Goal: Information Seeking & Learning: Learn about a topic

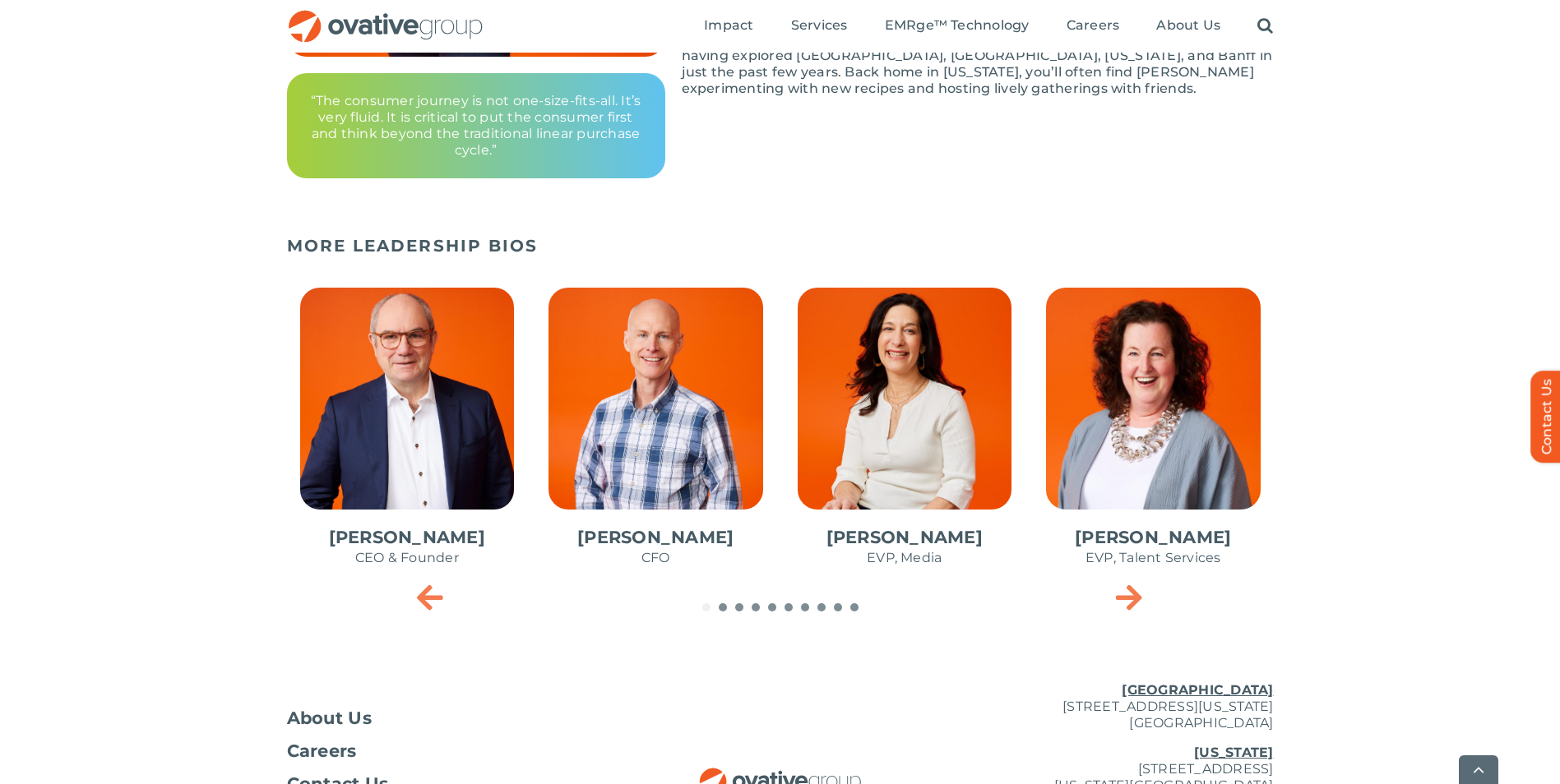
scroll to position [658, 0]
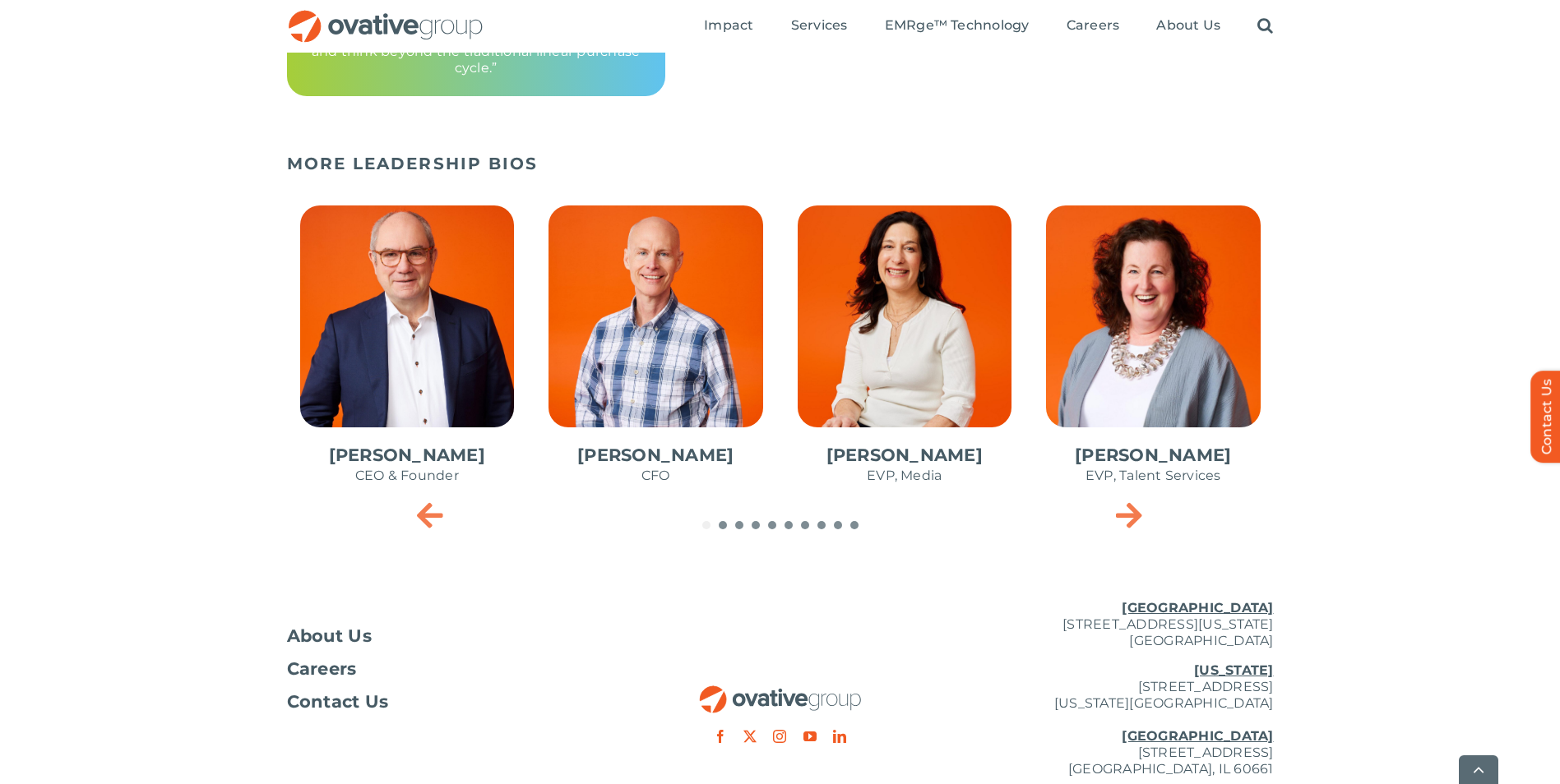
click at [1133, 508] on icon "Next slide" at bounding box center [1128, 513] width 27 height 33
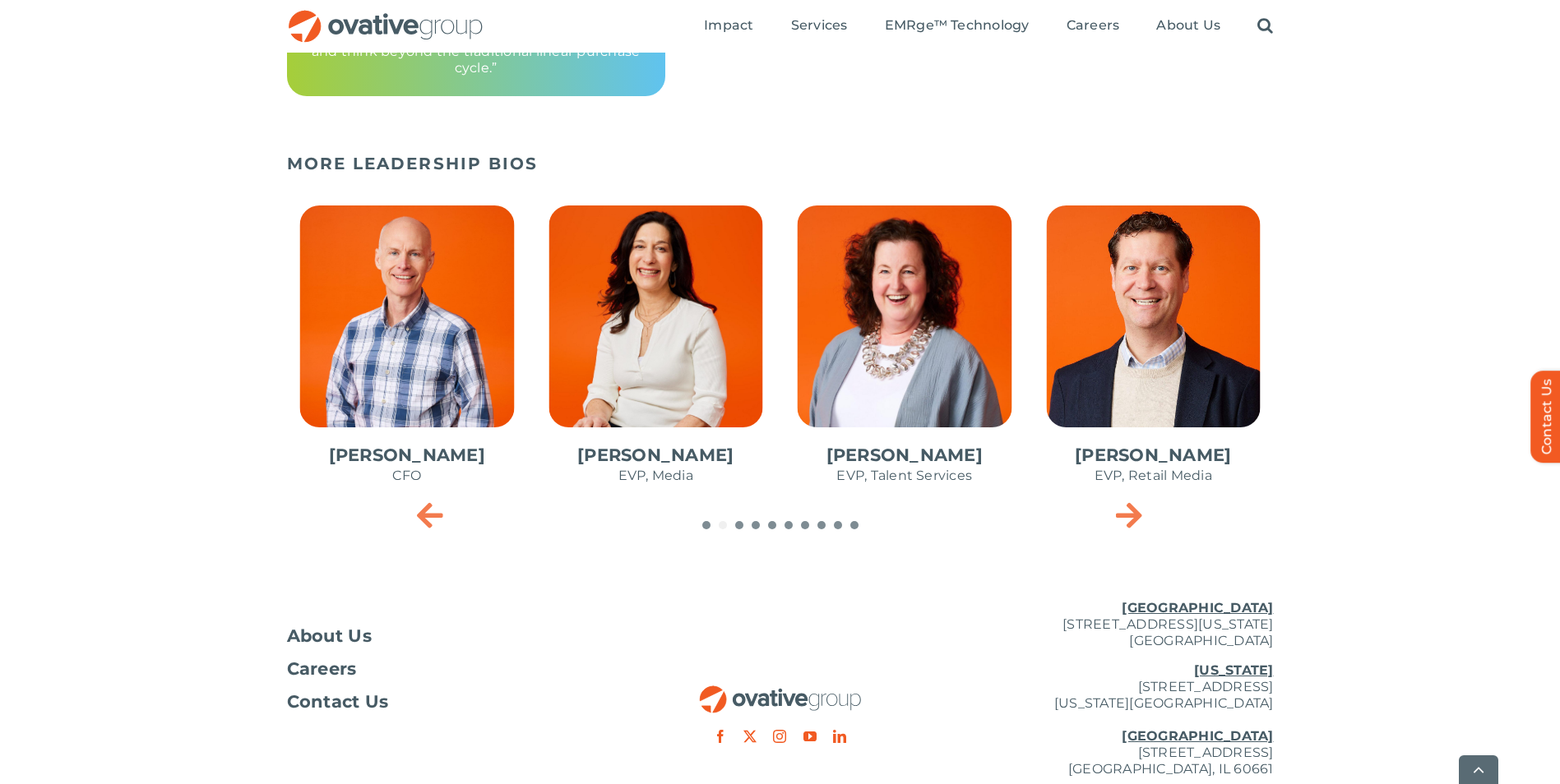
click at [1133, 507] on icon "Next slide" at bounding box center [1128, 513] width 27 height 33
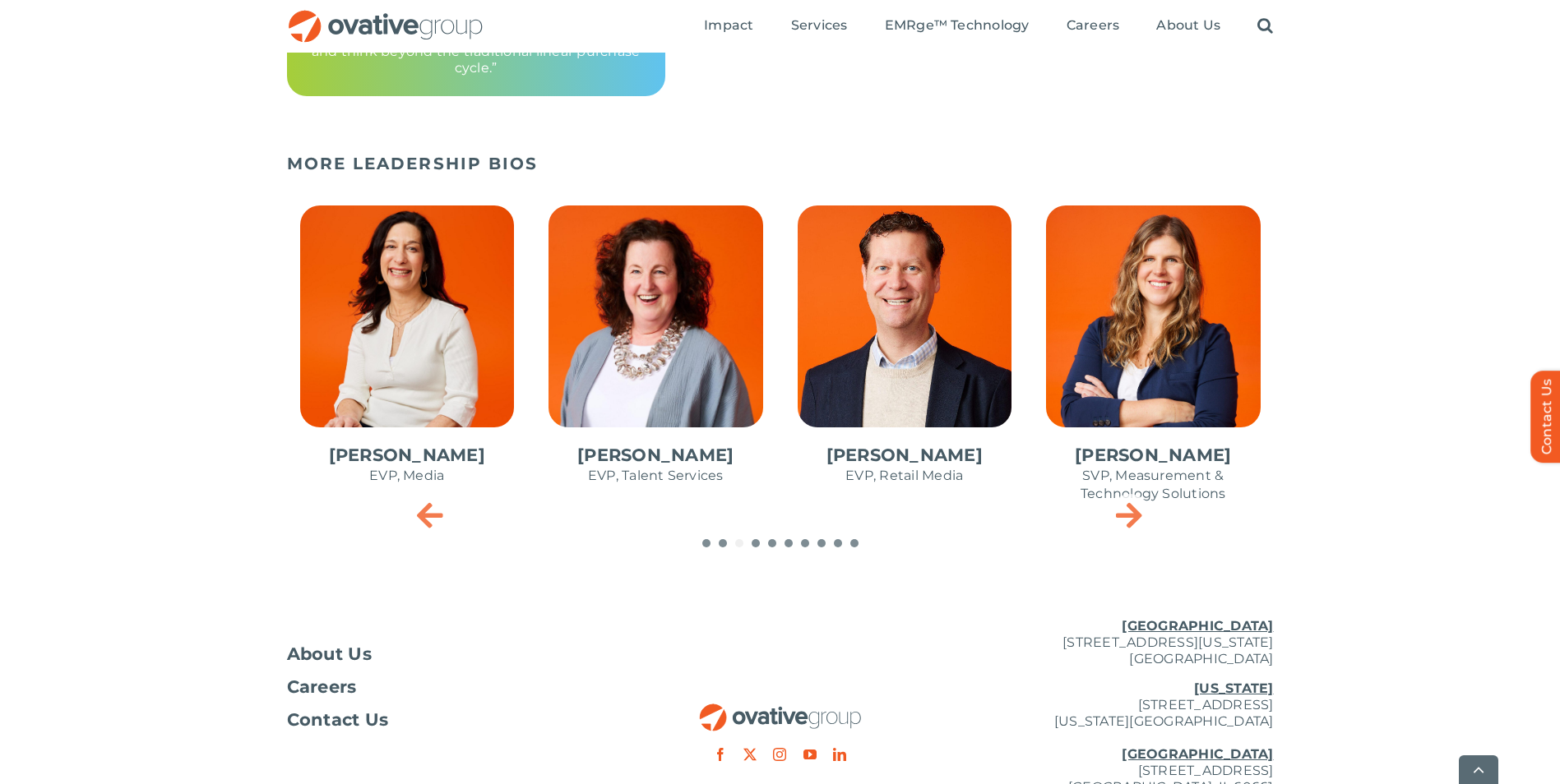
click at [1129, 503] on icon "Next slide" at bounding box center [1128, 513] width 27 height 33
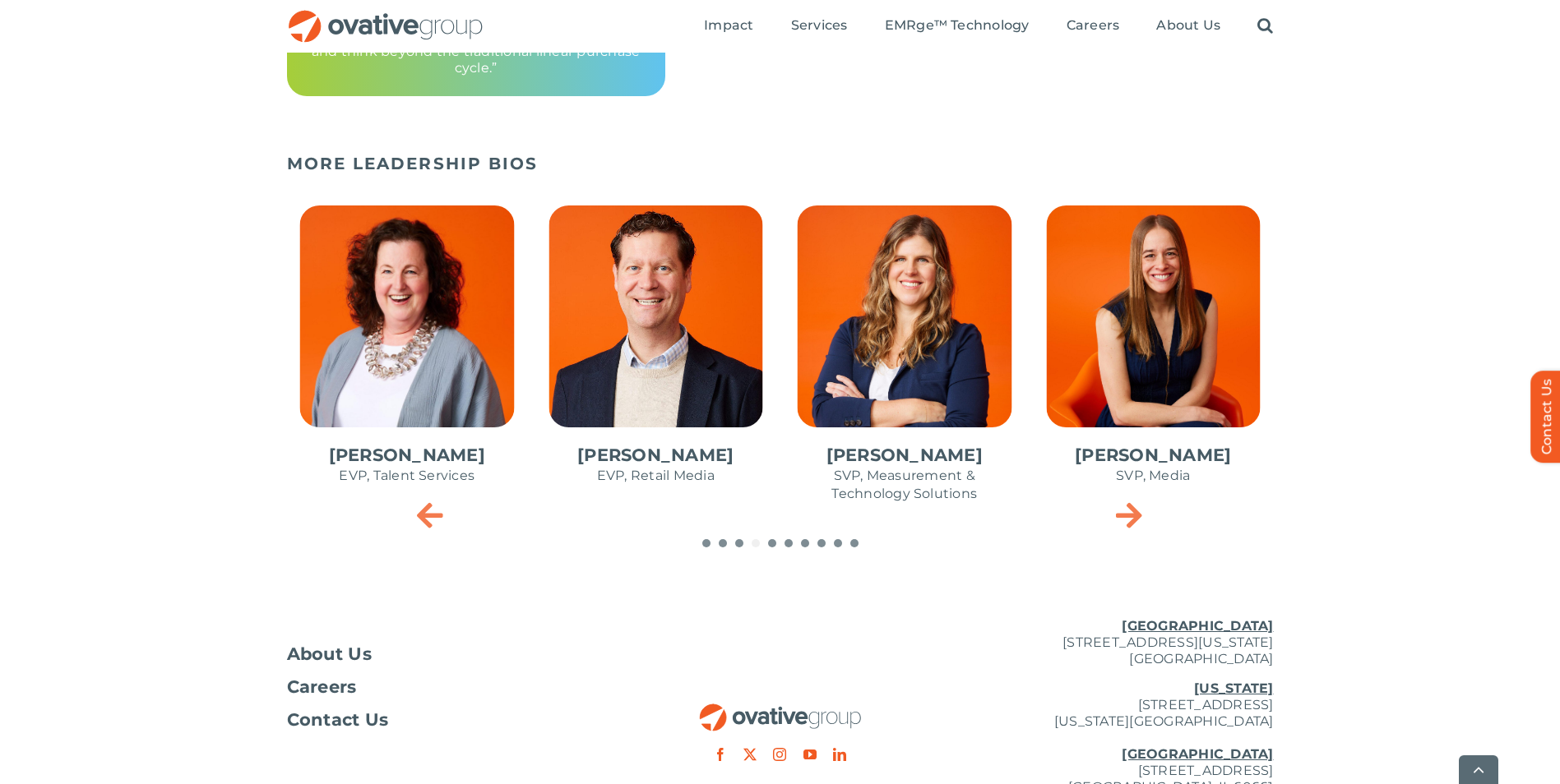
click at [1129, 512] on icon "Next slide" at bounding box center [1128, 513] width 27 height 33
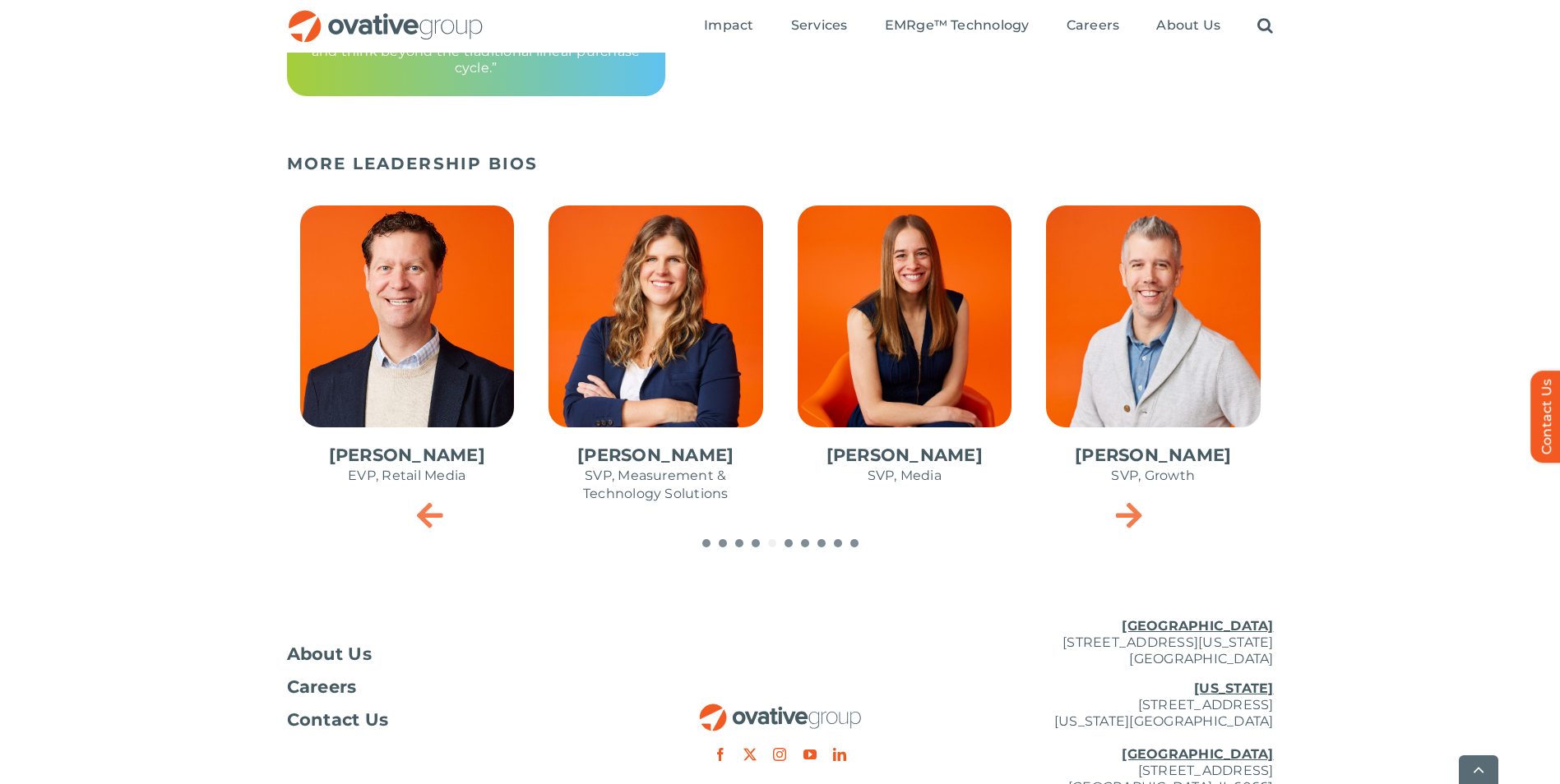
click at [1129, 512] on icon "Next slide" at bounding box center [1128, 513] width 27 height 33
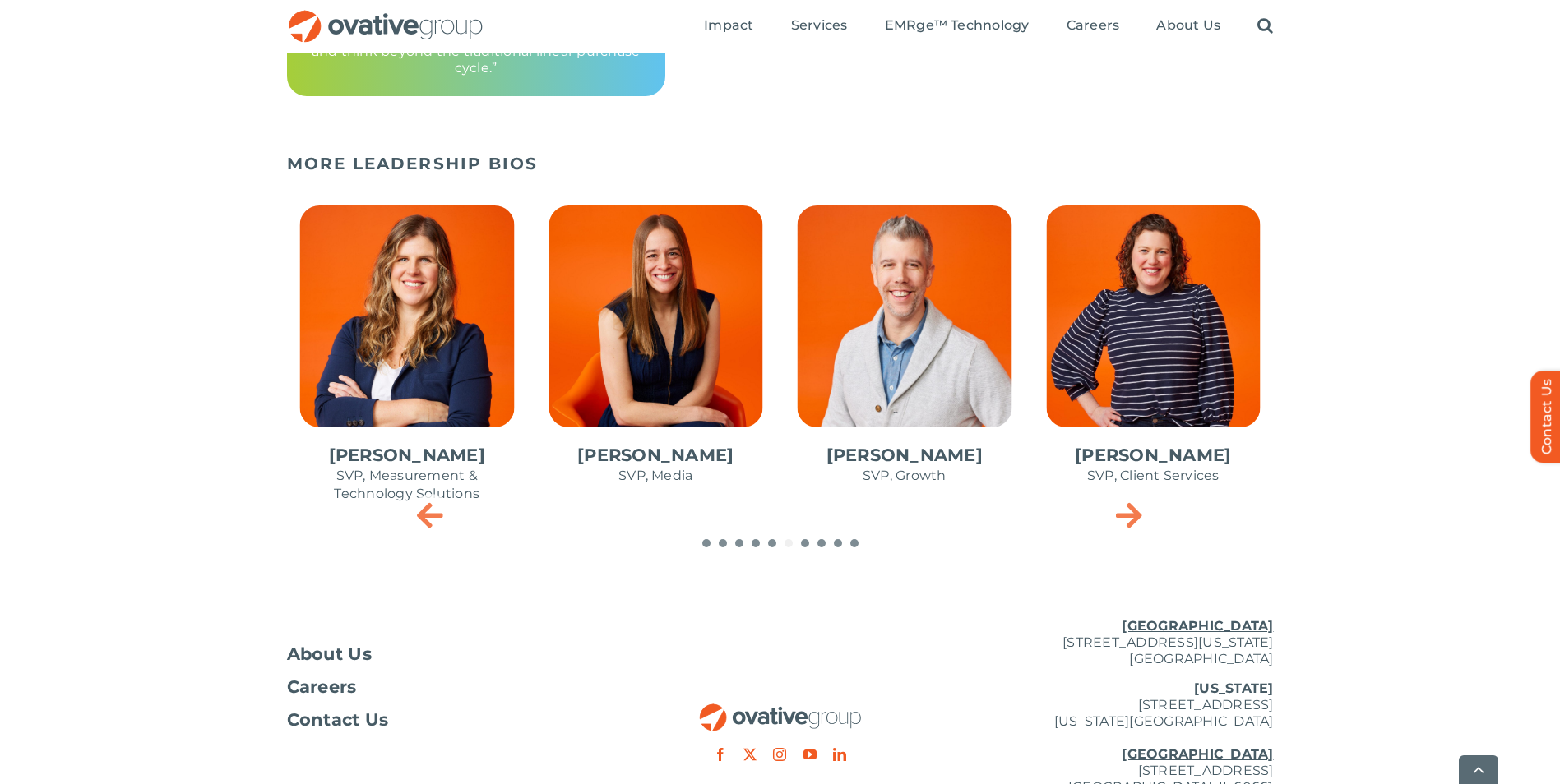
click at [1130, 509] on icon "Next slide" at bounding box center [1128, 513] width 27 height 33
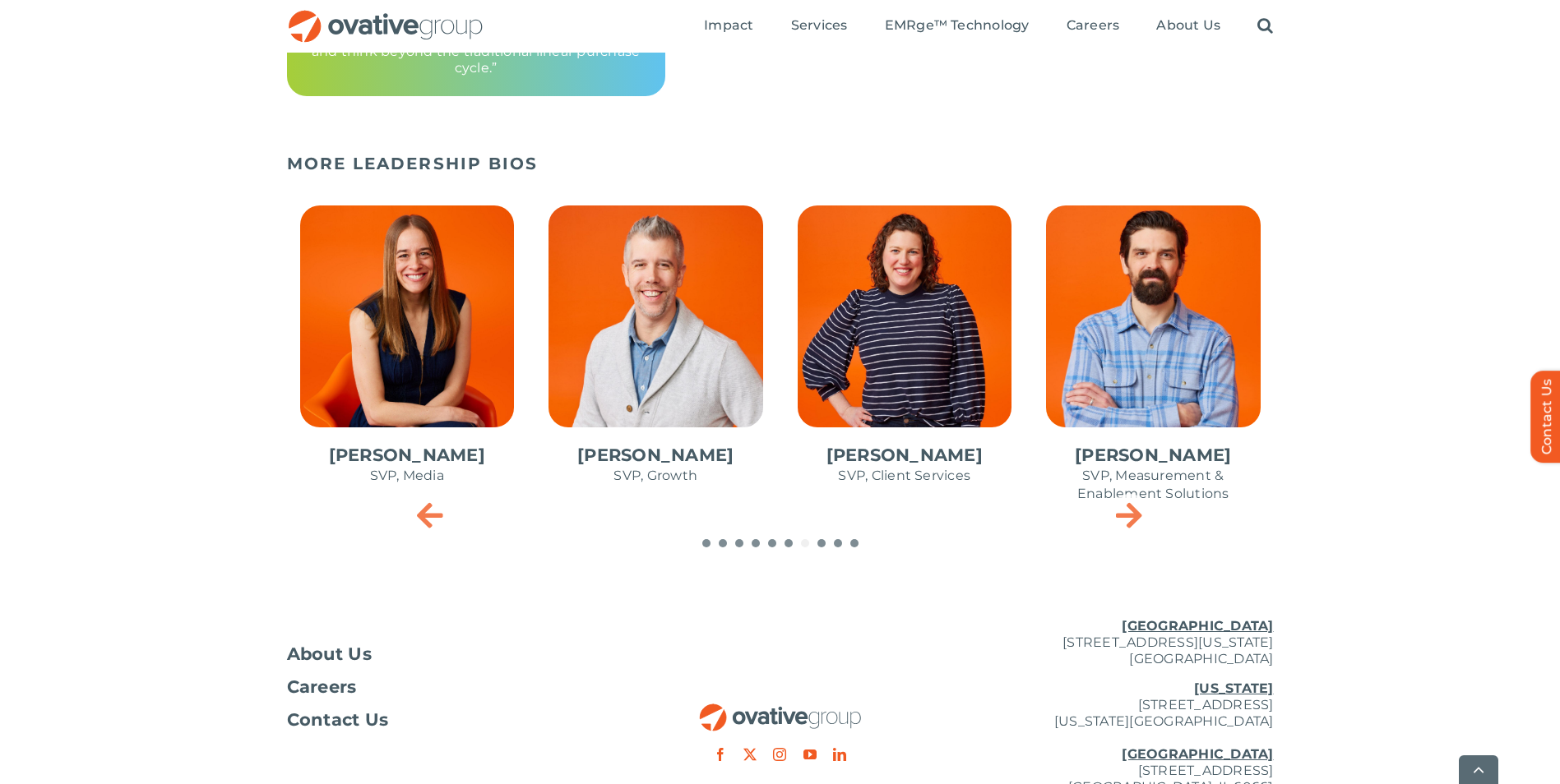
click at [1130, 509] on icon "Next slide" at bounding box center [1128, 513] width 27 height 33
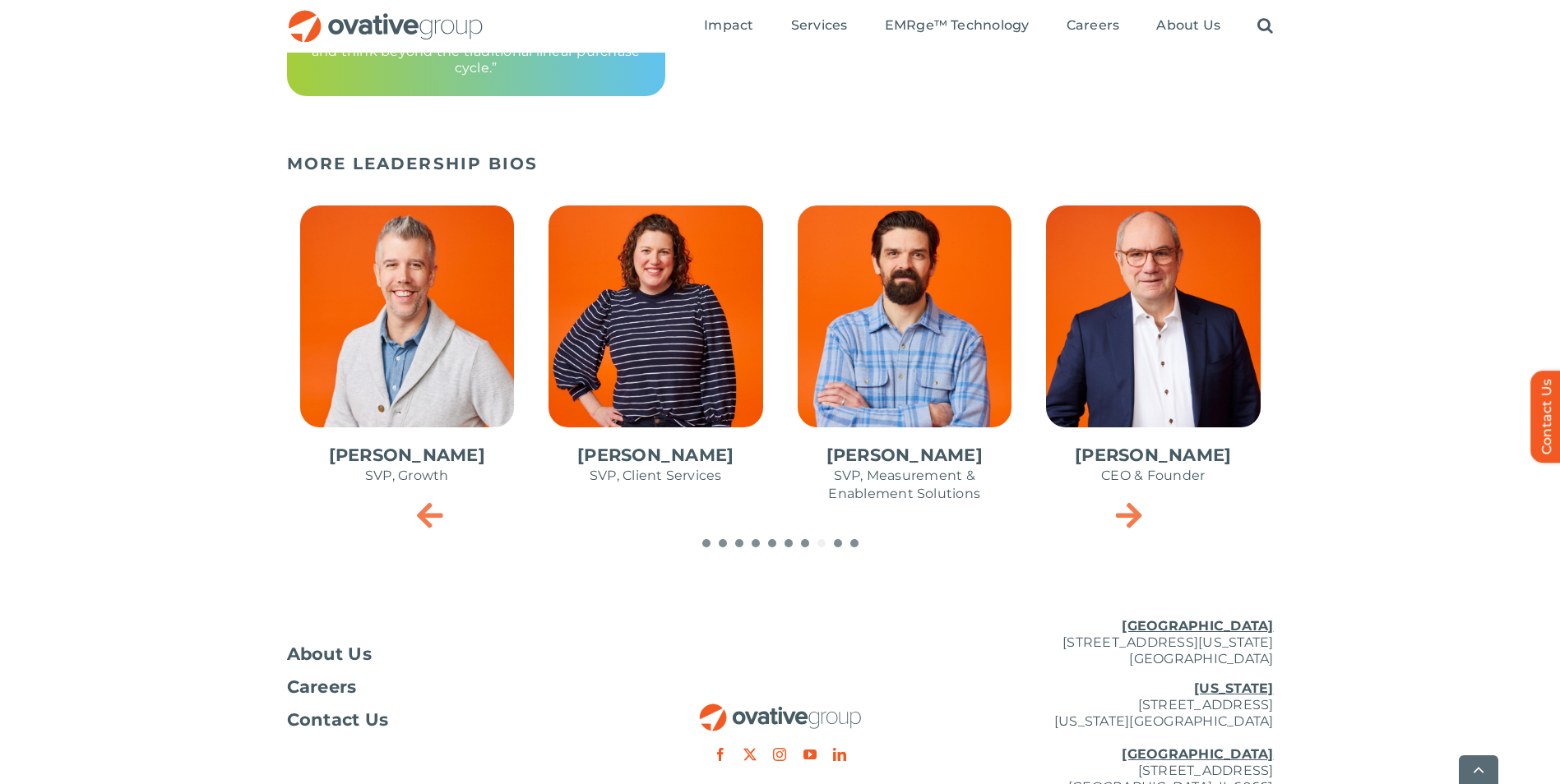
click at [1130, 509] on icon "Next slide" at bounding box center [1128, 513] width 27 height 33
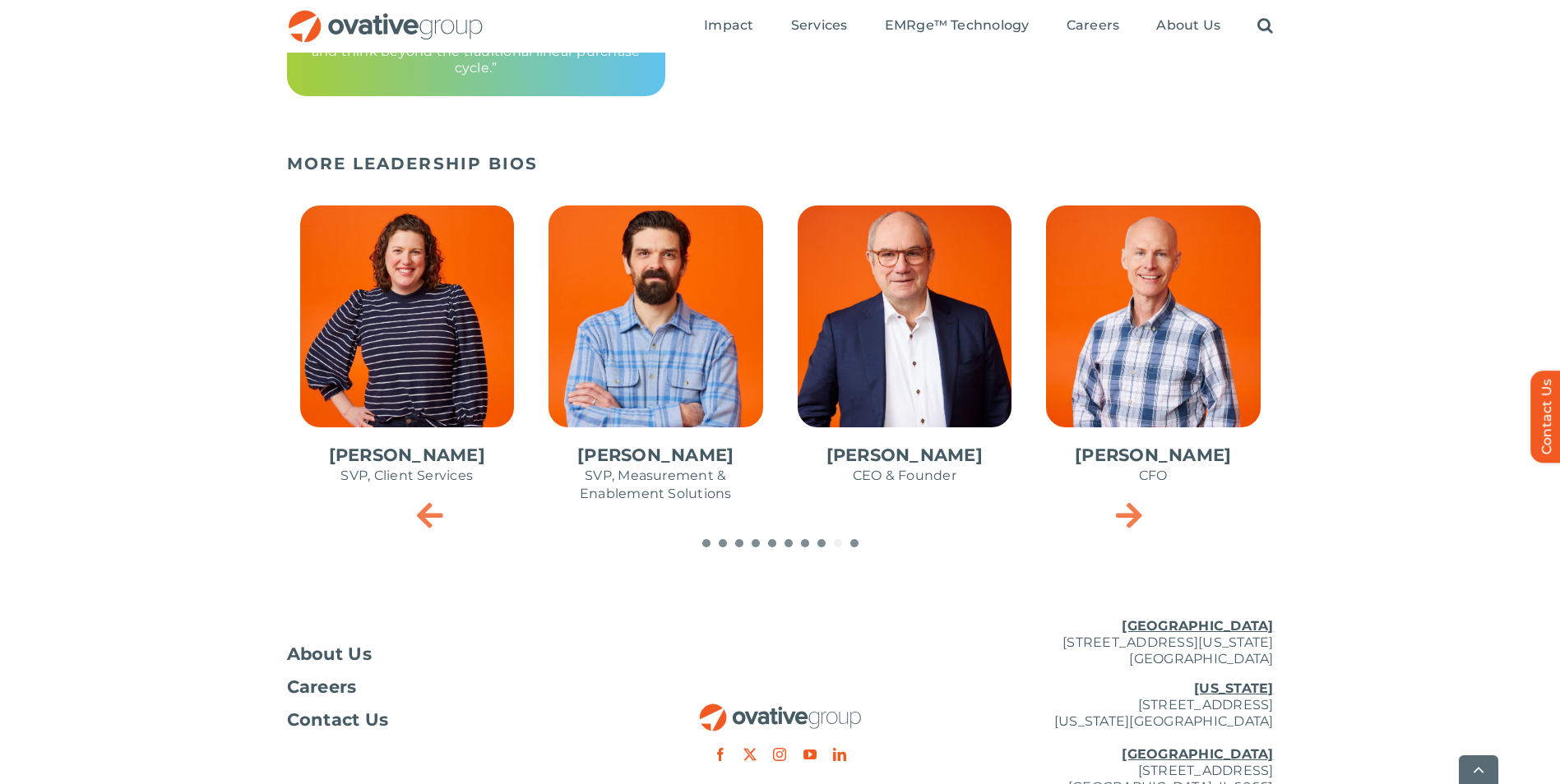
click at [940, 452] on span "1 / 10" at bounding box center [905, 353] width 241 height 322
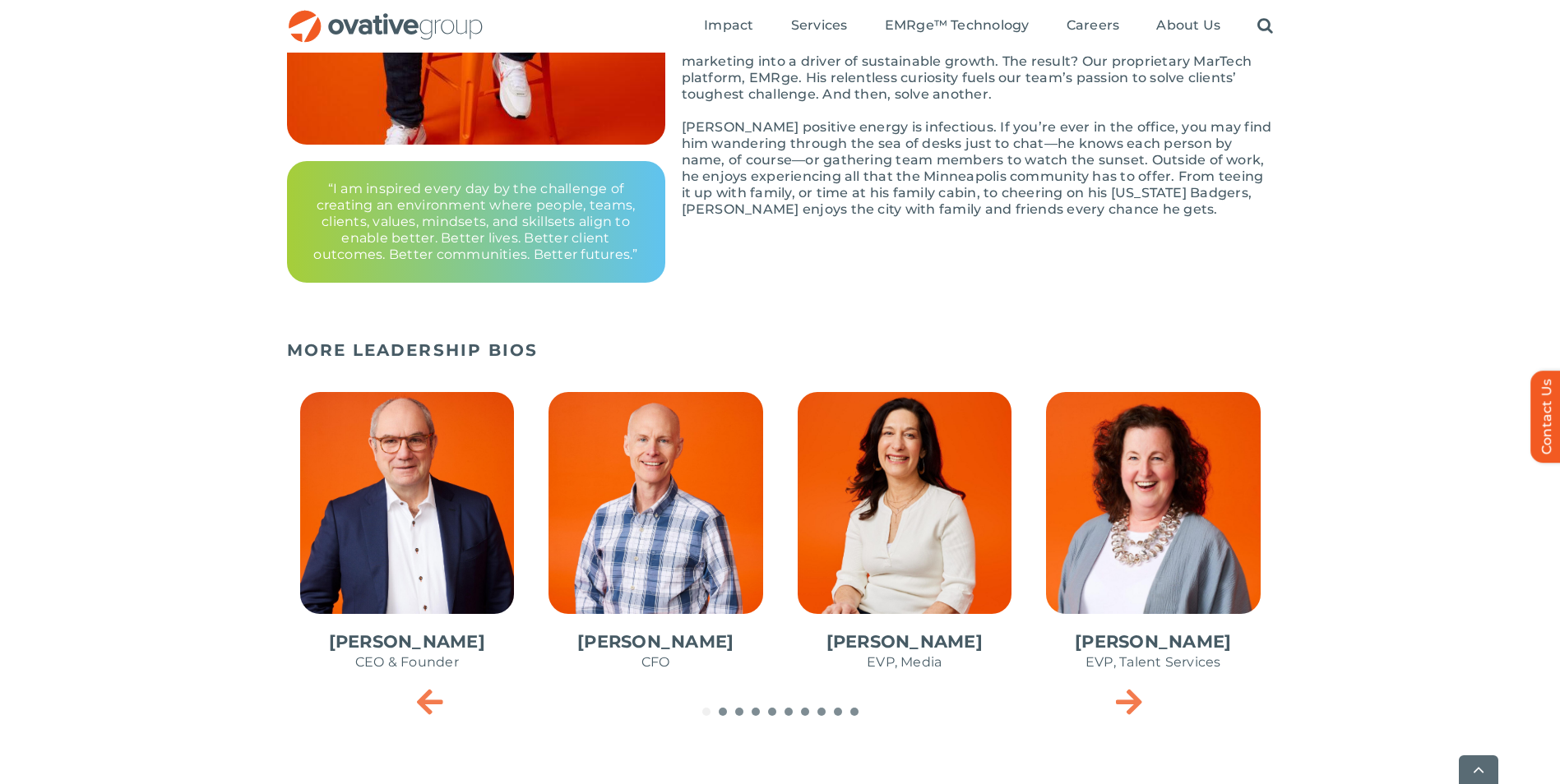
scroll to position [493, 0]
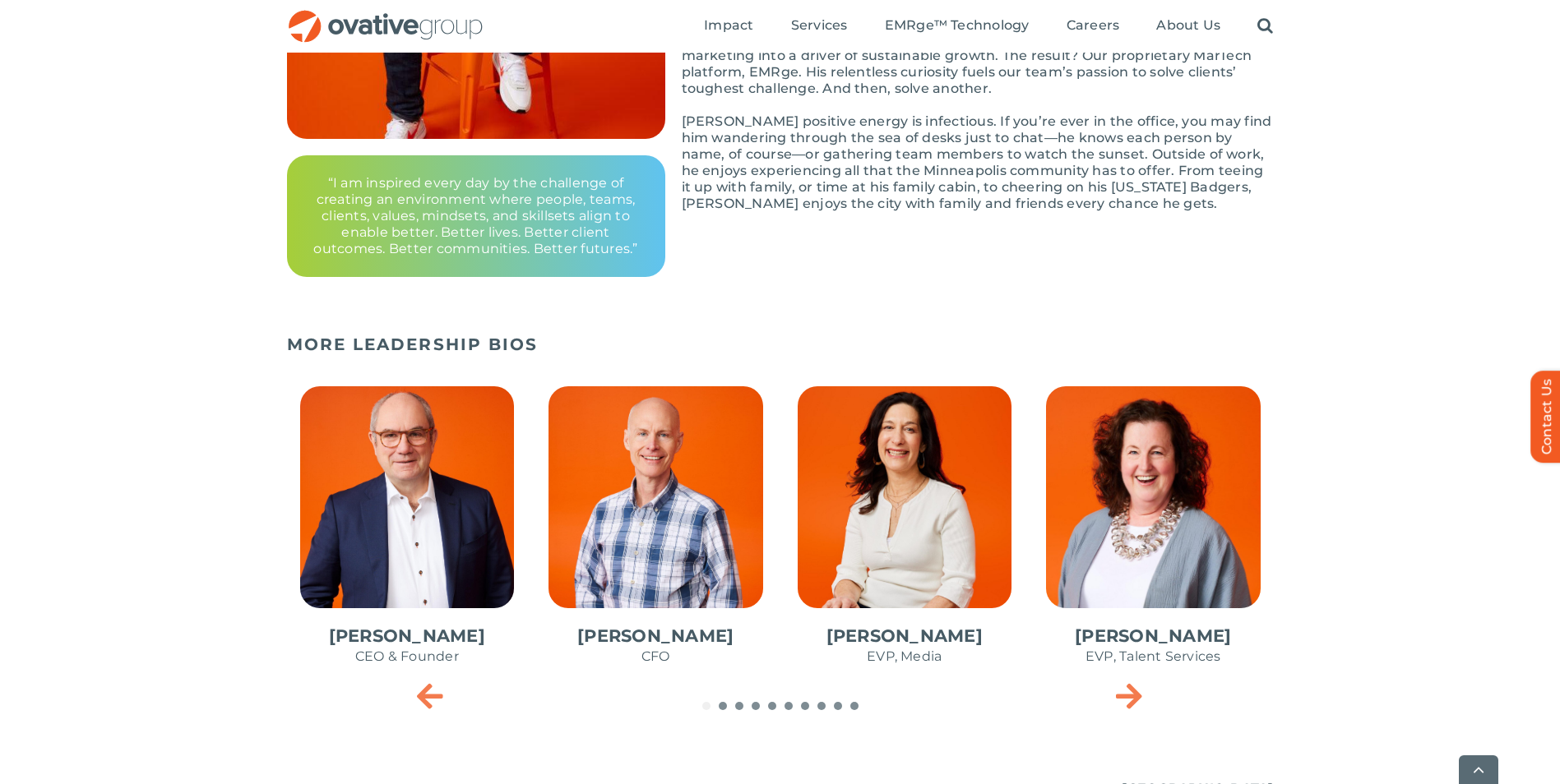
click at [938, 636] on span "3 / 10" at bounding box center [905, 534] width 241 height 322
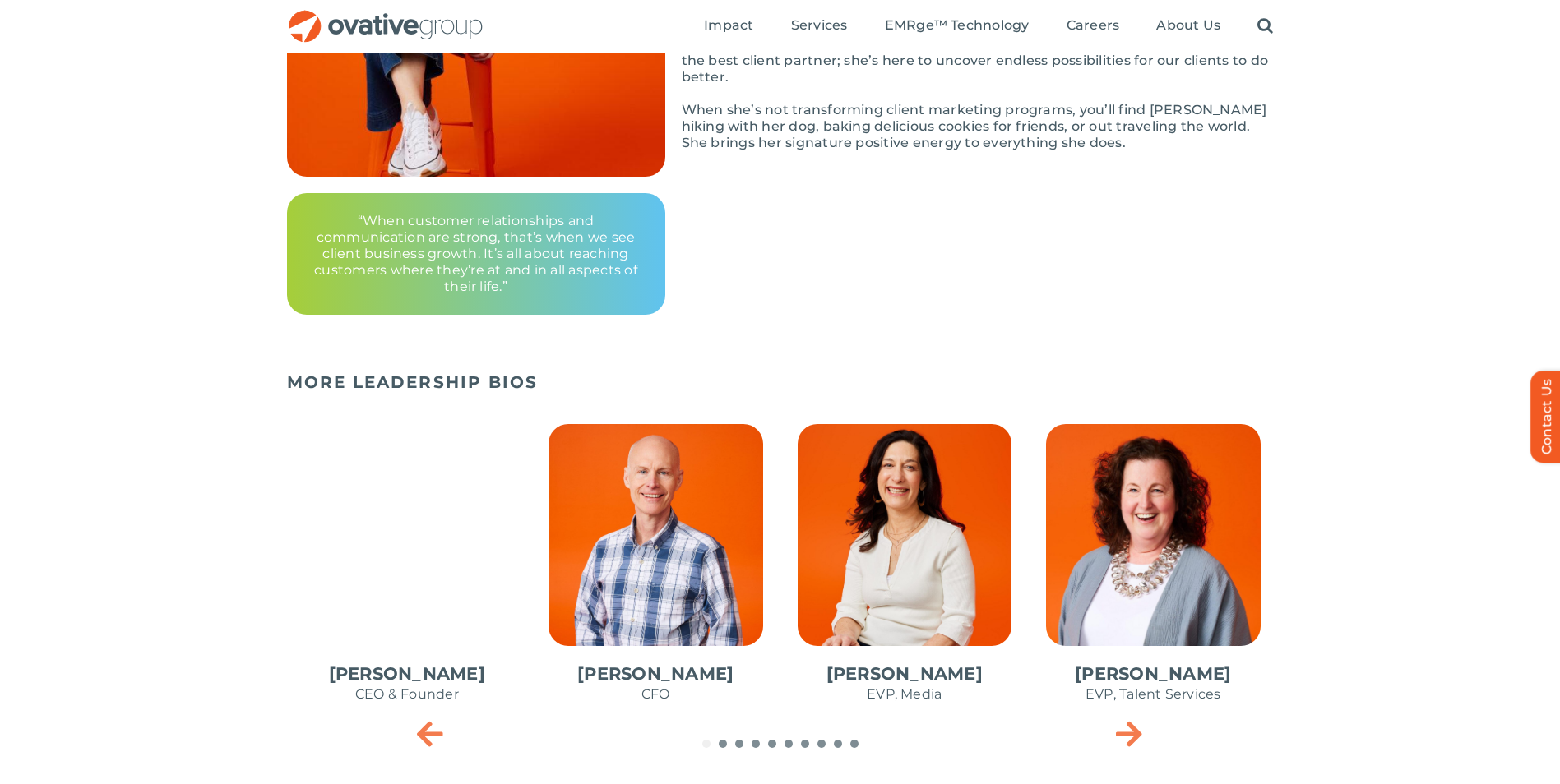
scroll to position [493, 0]
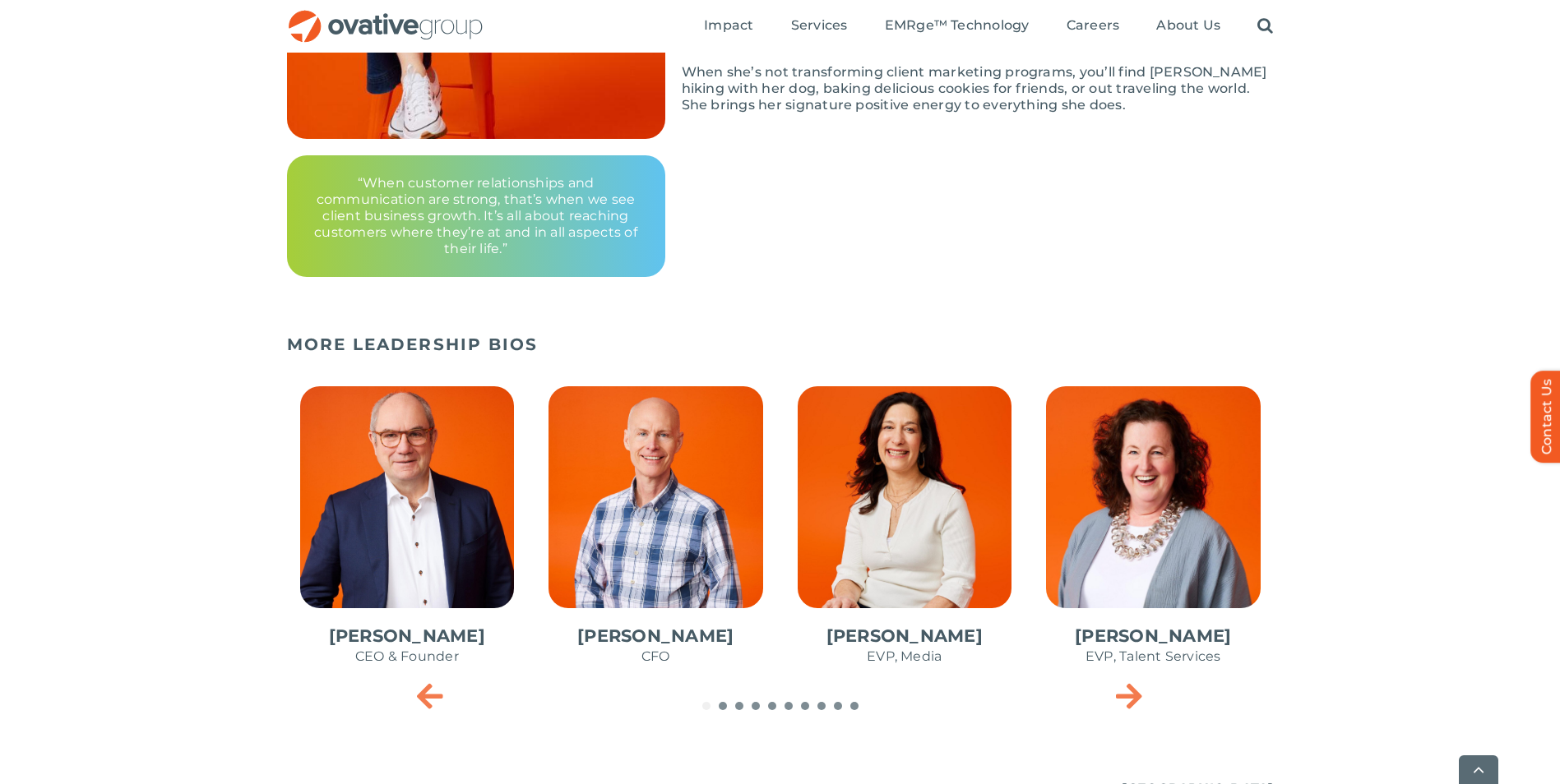
click at [687, 638] on span "2 / 10" at bounding box center [656, 534] width 241 height 322
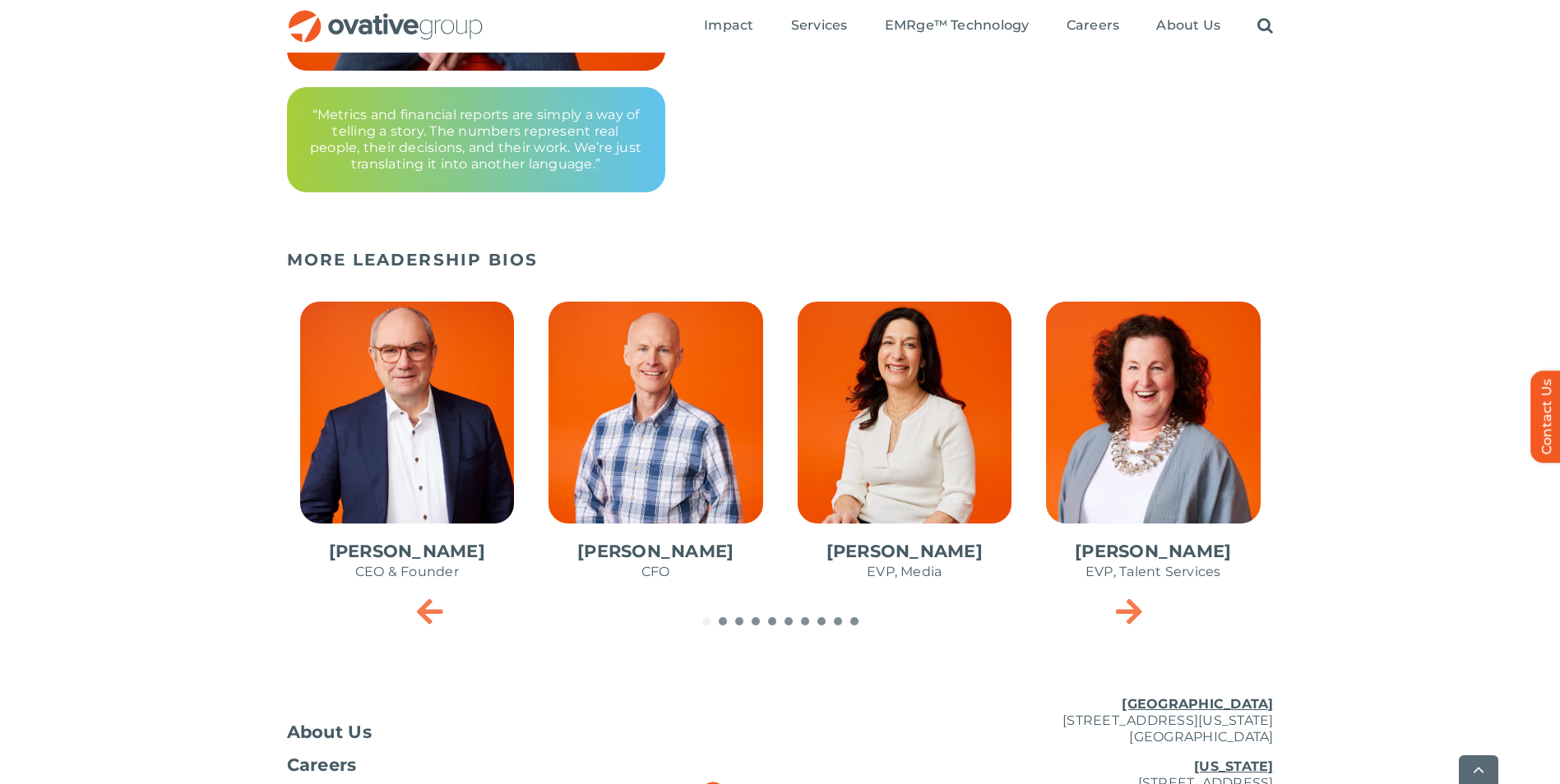
scroll to position [576, 0]
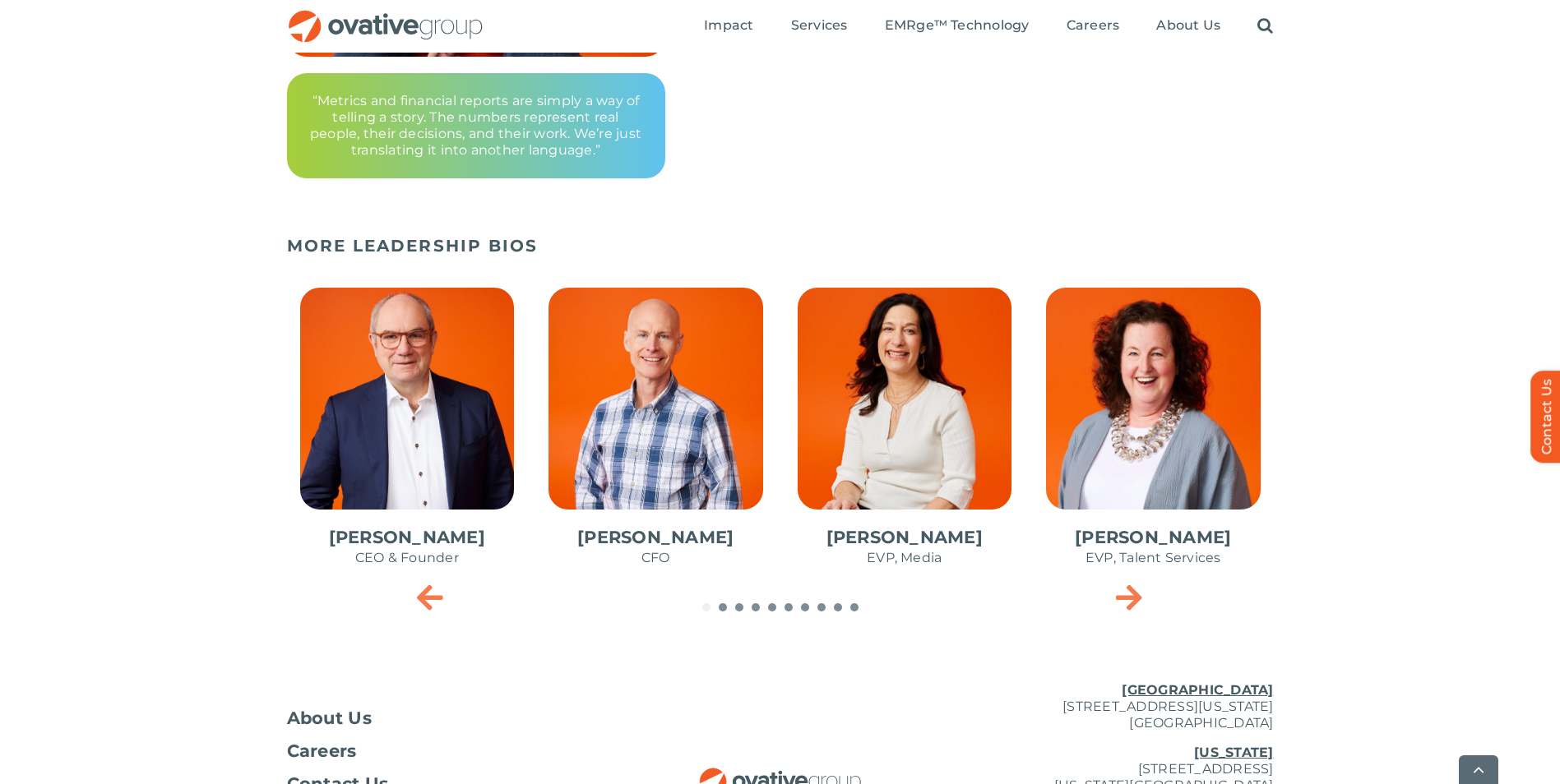
click at [1126, 594] on icon "Next slide" at bounding box center [1128, 596] width 27 height 33
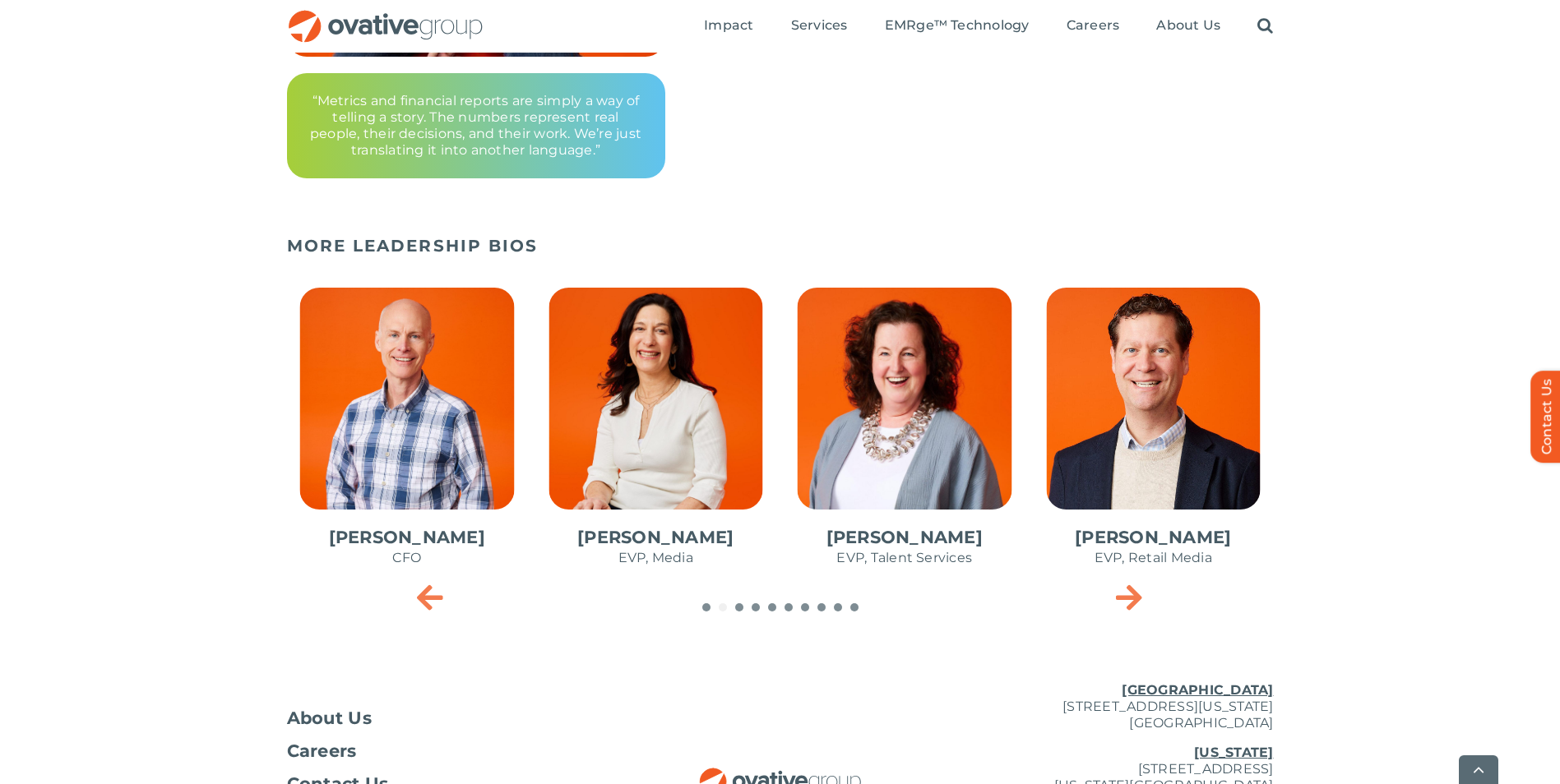
click at [1131, 600] on icon "Next slide" at bounding box center [1128, 596] width 27 height 33
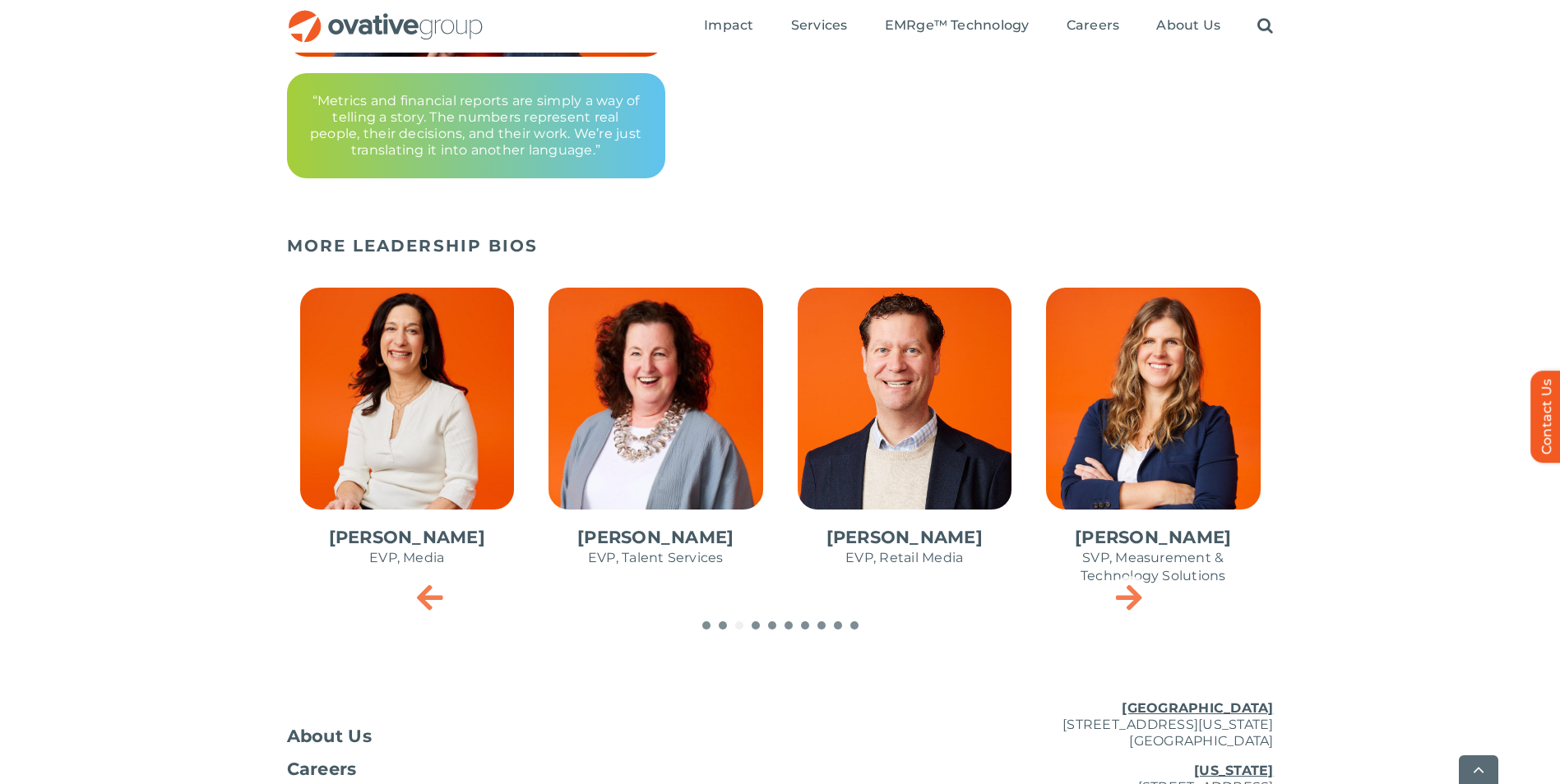
click at [633, 534] on span "4 / 10" at bounding box center [656, 435] width 241 height 322
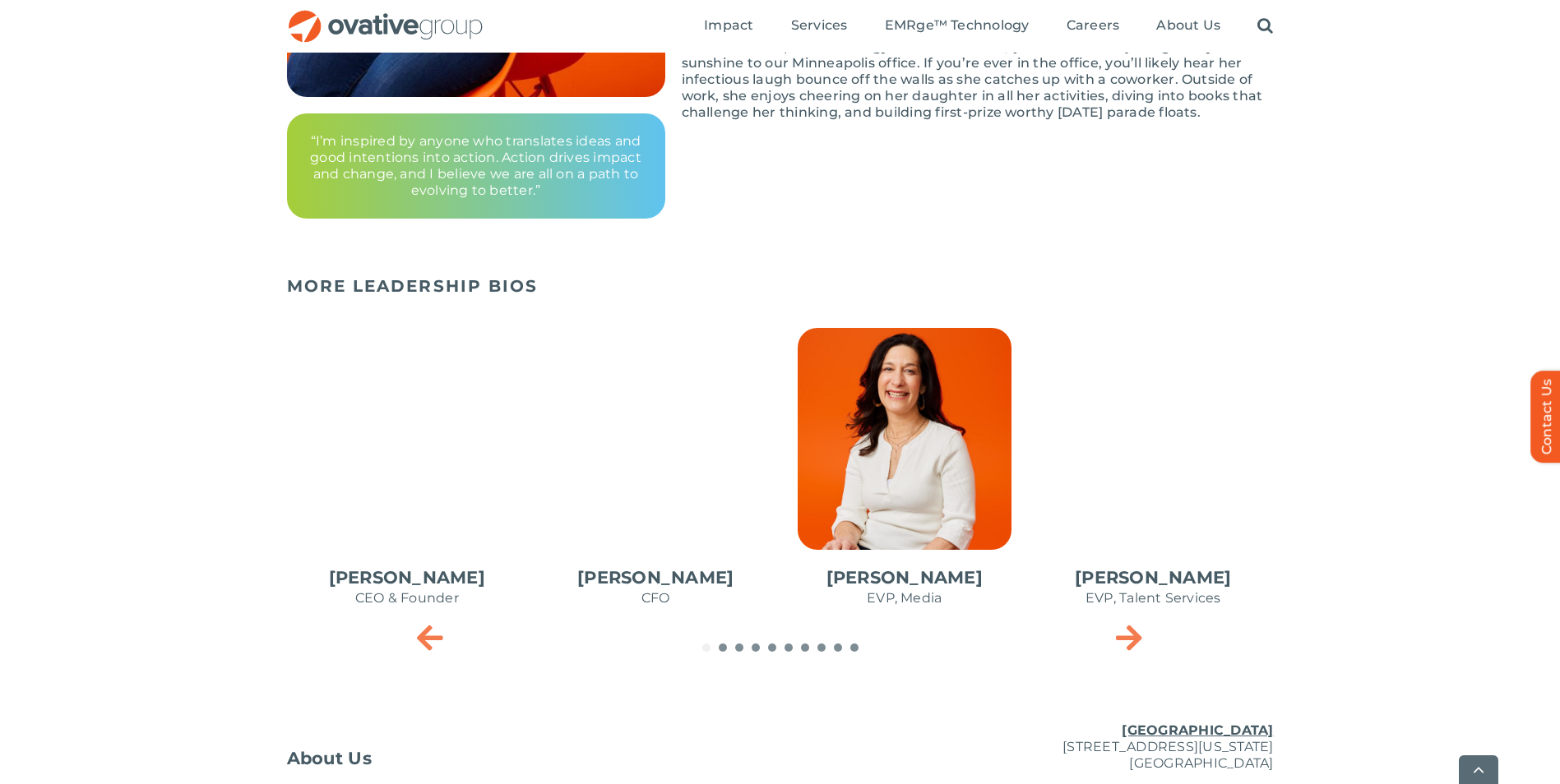
scroll to position [576, 0]
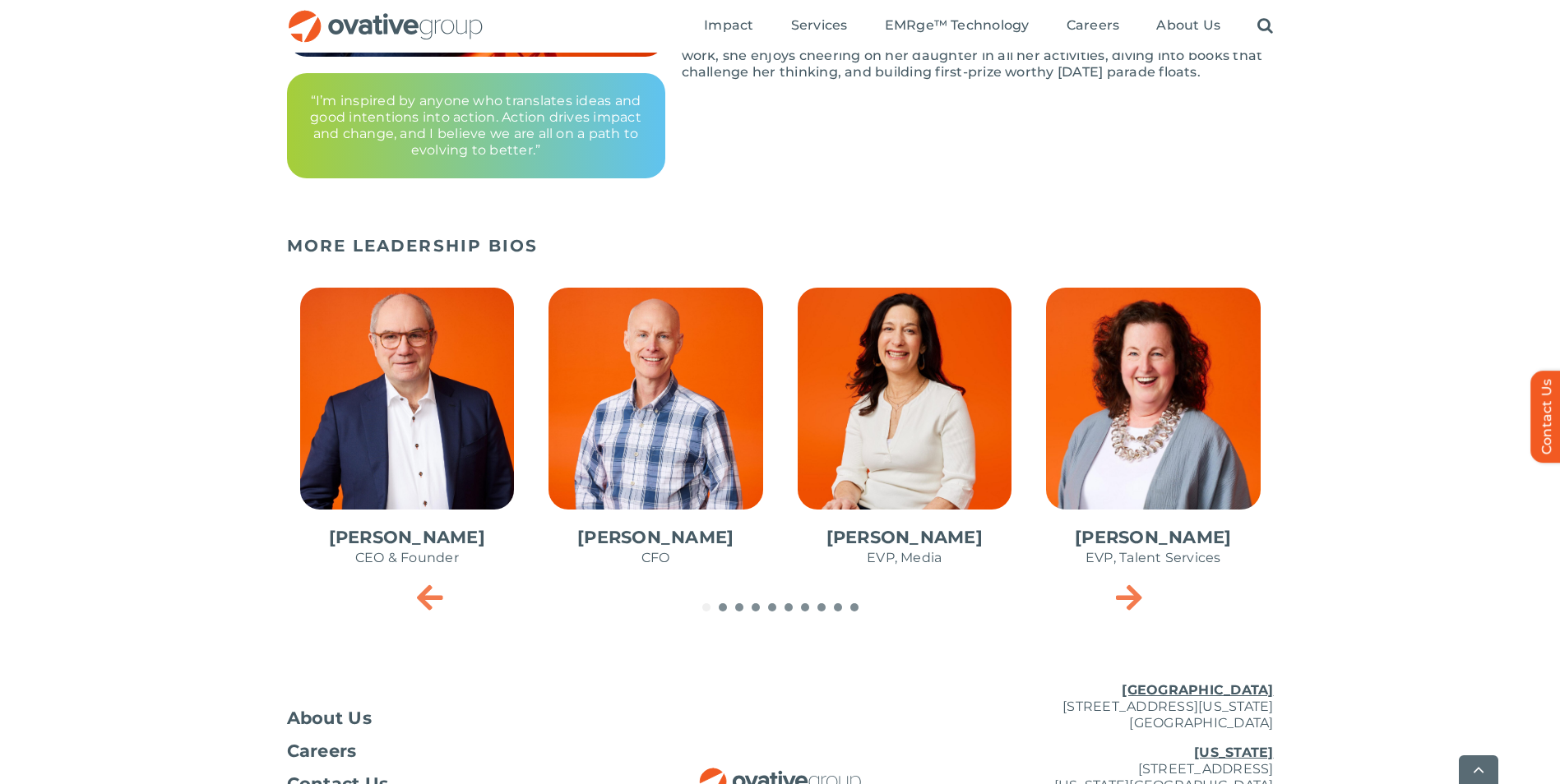
click at [1128, 607] on icon "Next slide" at bounding box center [1128, 596] width 27 height 33
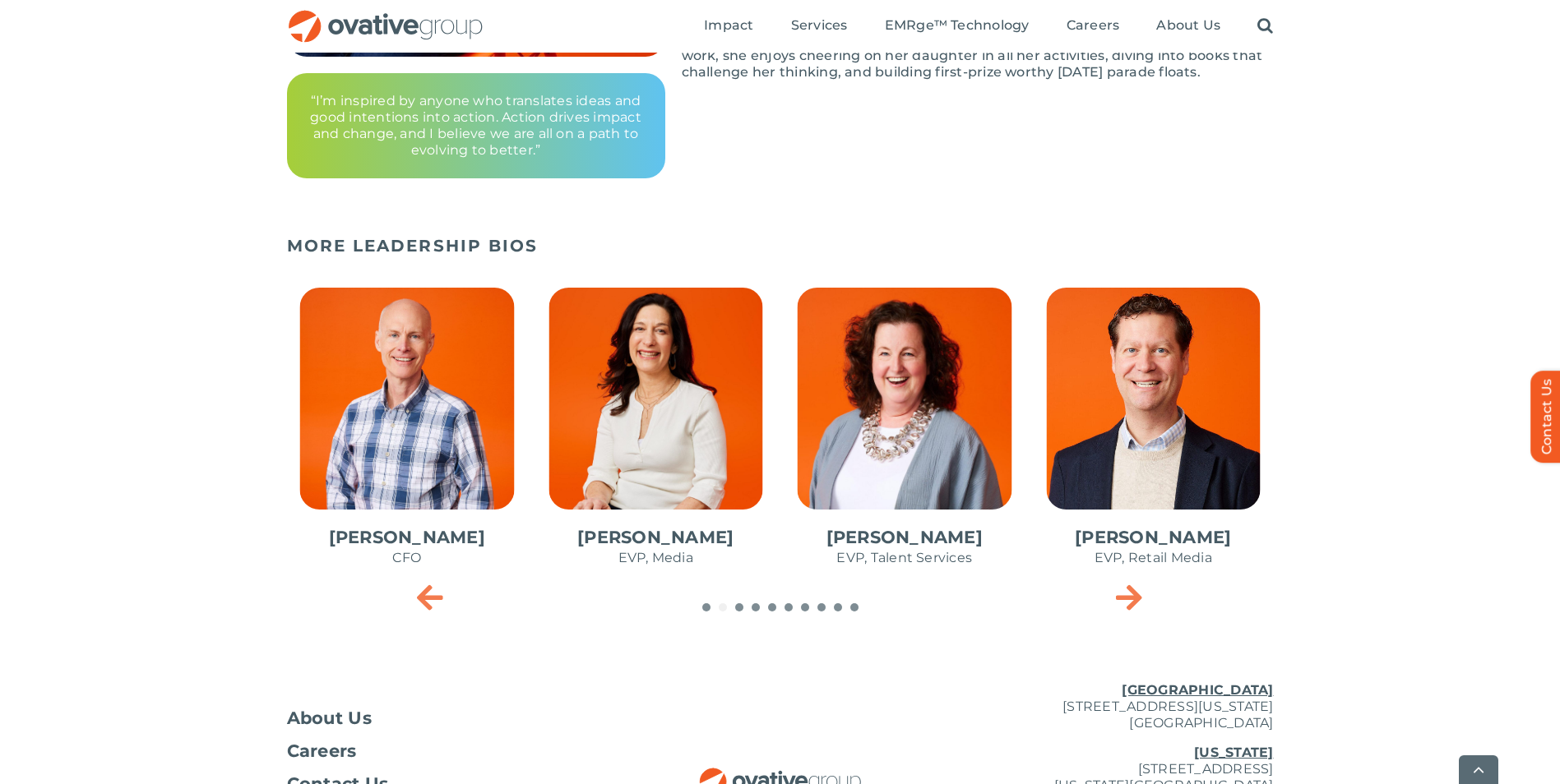
click at [1128, 607] on icon "Next slide" at bounding box center [1128, 596] width 27 height 33
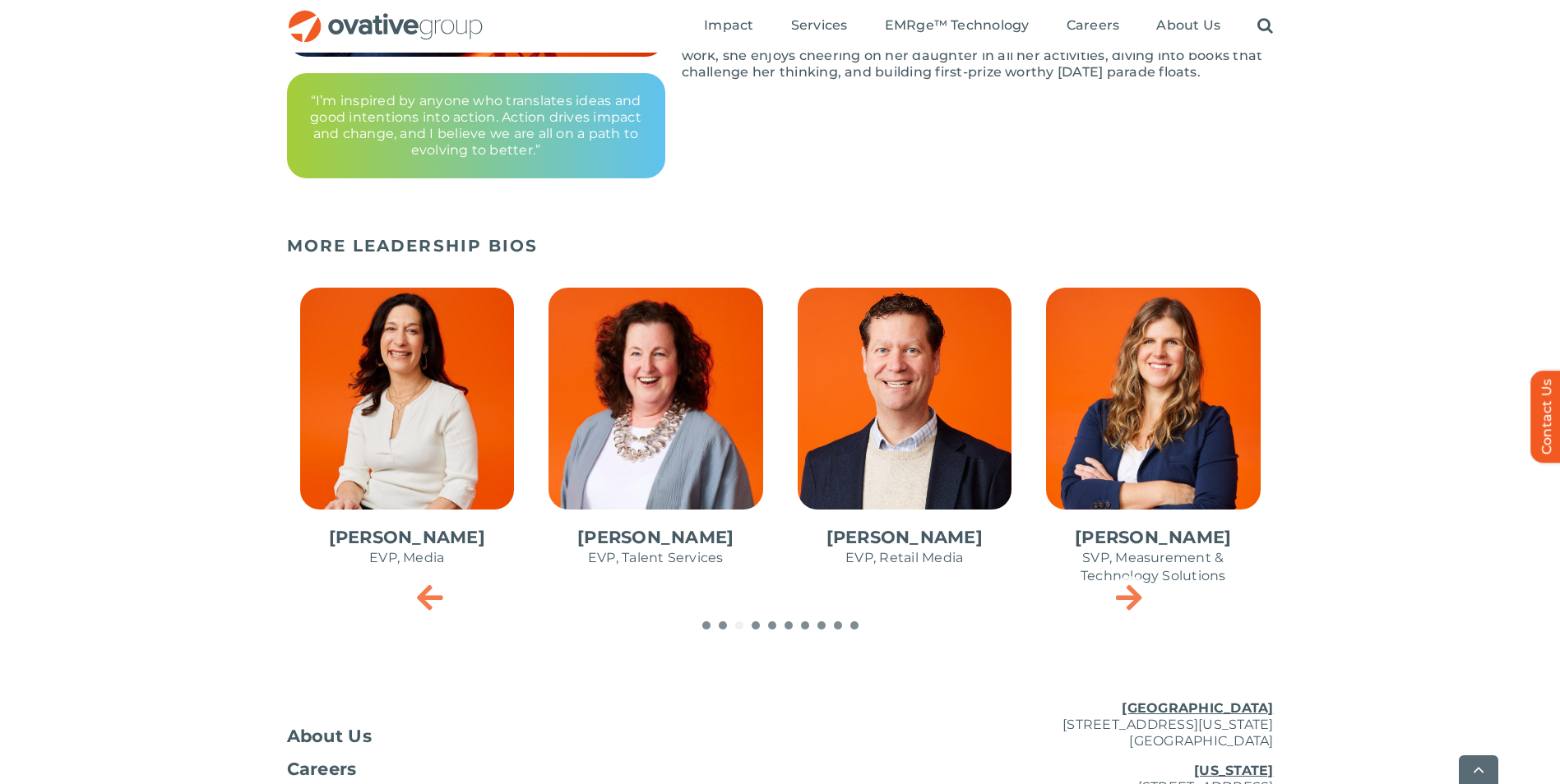
click at [1128, 607] on icon "Next slide" at bounding box center [1128, 596] width 27 height 33
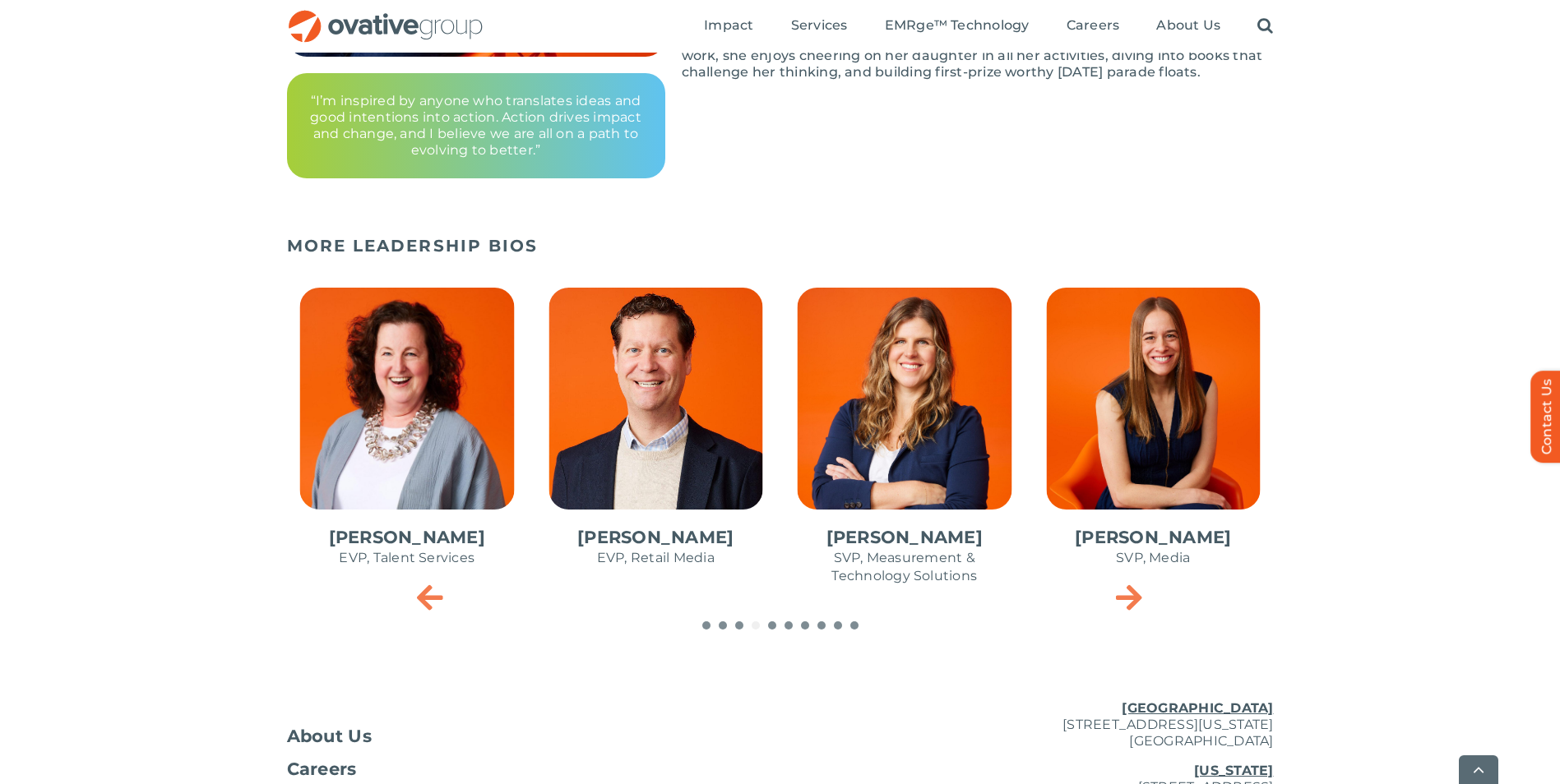
click at [1128, 607] on icon "Next slide" at bounding box center [1128, 596] width 27 height 33
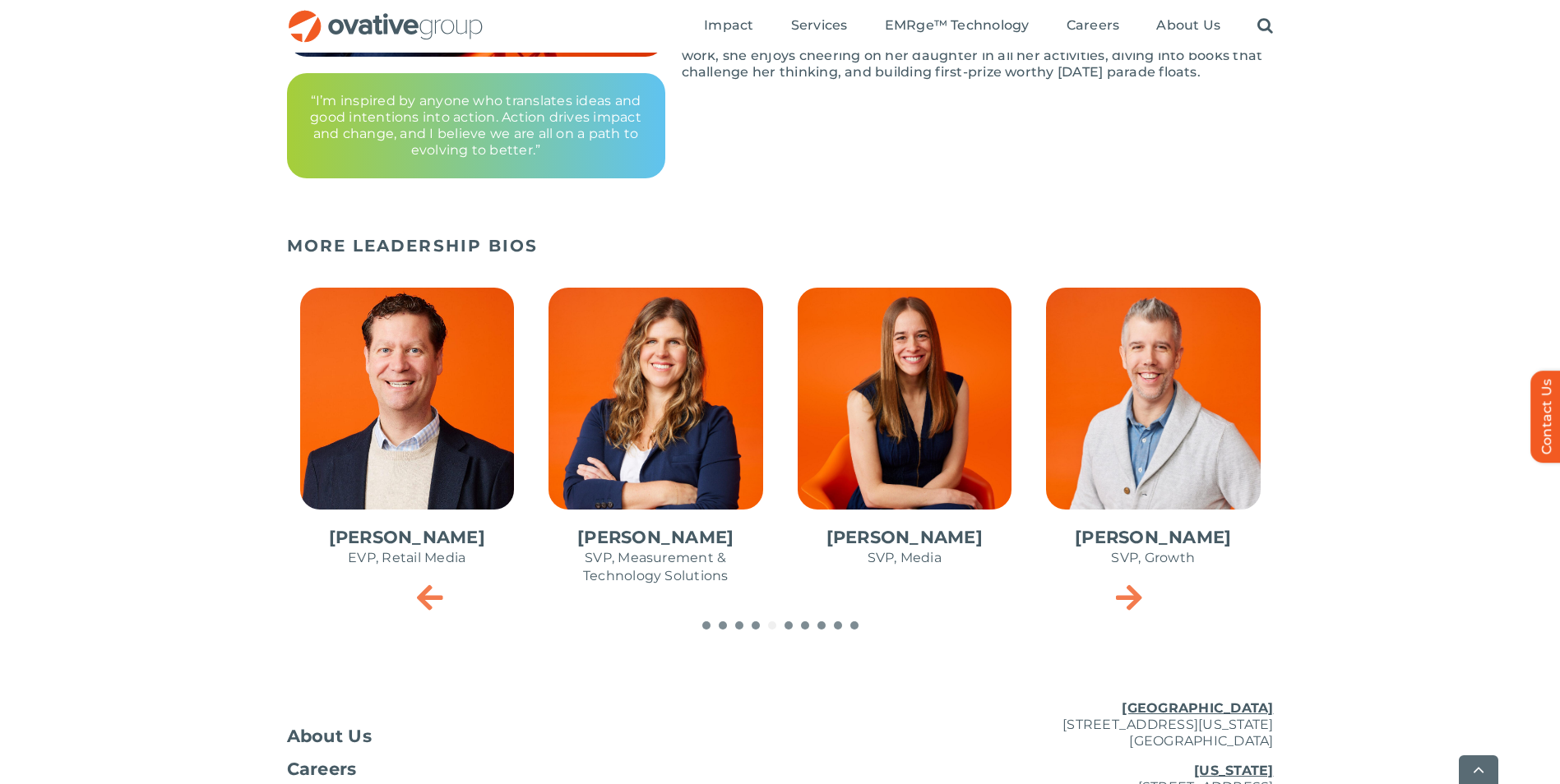
click at [914, 530] on span "7 / 10" at bounding box center [905, 435] width 241 height 322
